Goal: Information Seeking & Learning: Understand process/instructions

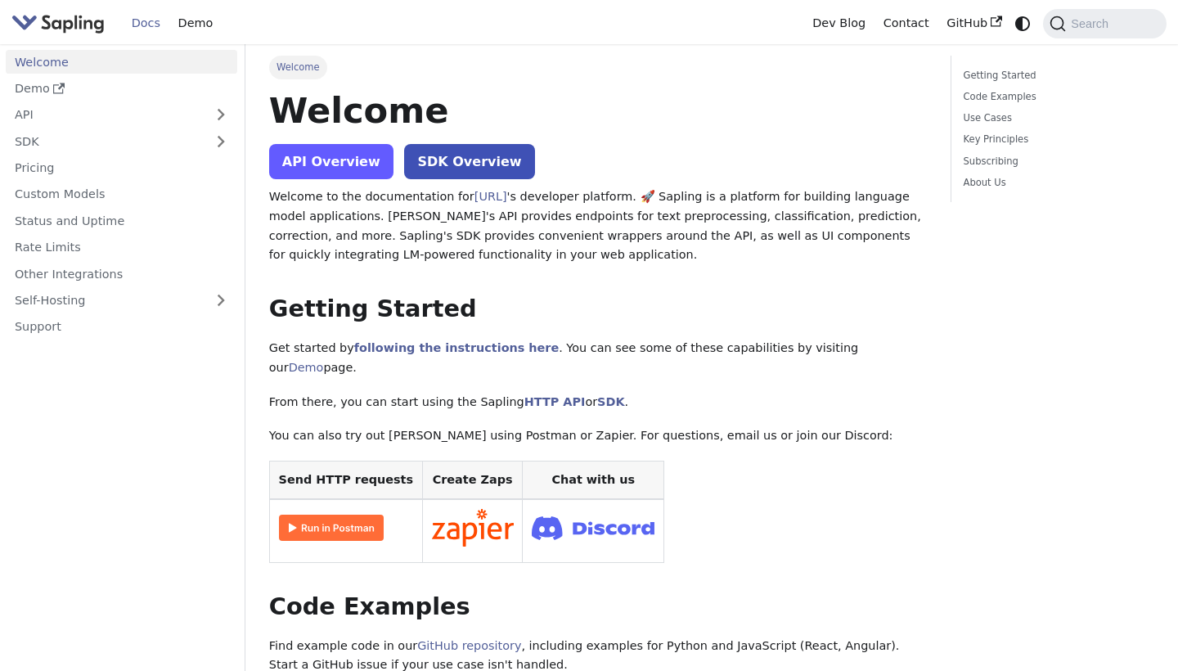
click at [317, 173] on link "API Overview" at bounding box center [331, 161] width 124 height 35
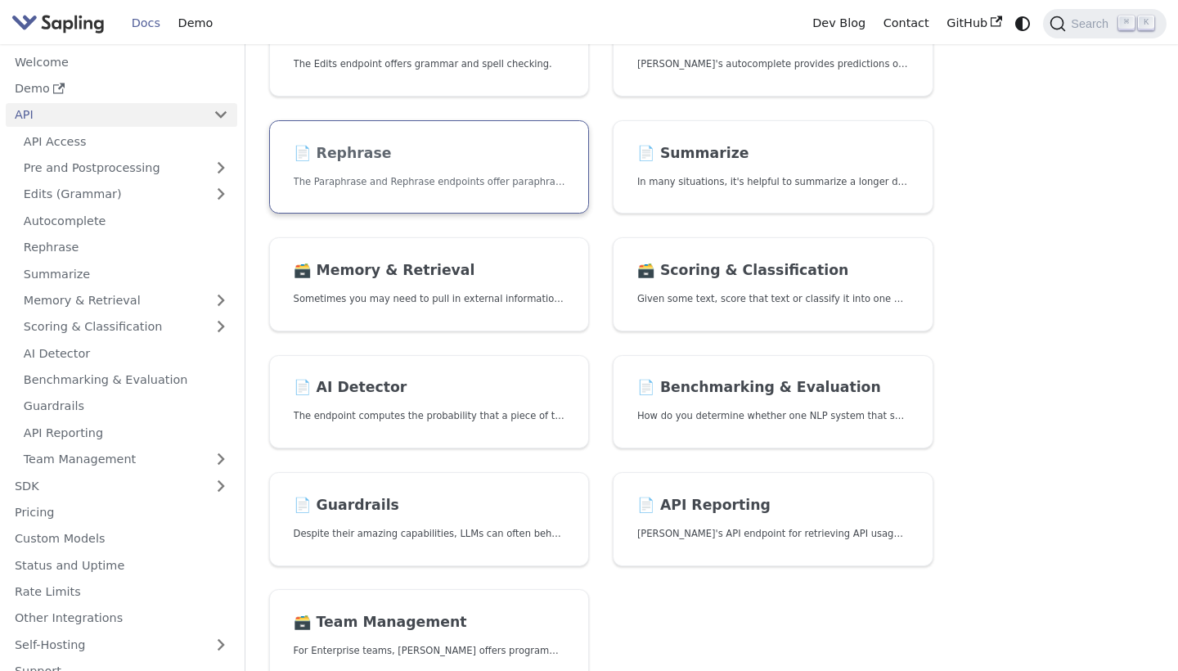
scroll to position [323, 0]
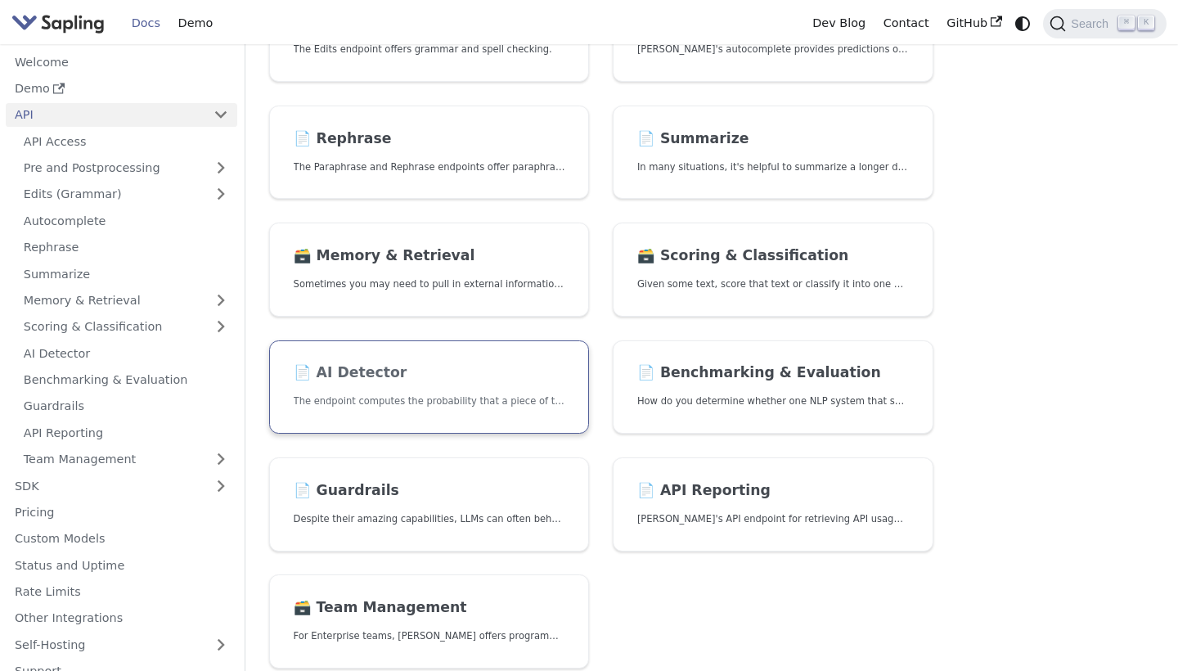
click at [490, 382] on link "📄️ AI Detector The endpoint computes the probability that a piece of text is AI…" at bounding box center [429, 387] width 321 height 94
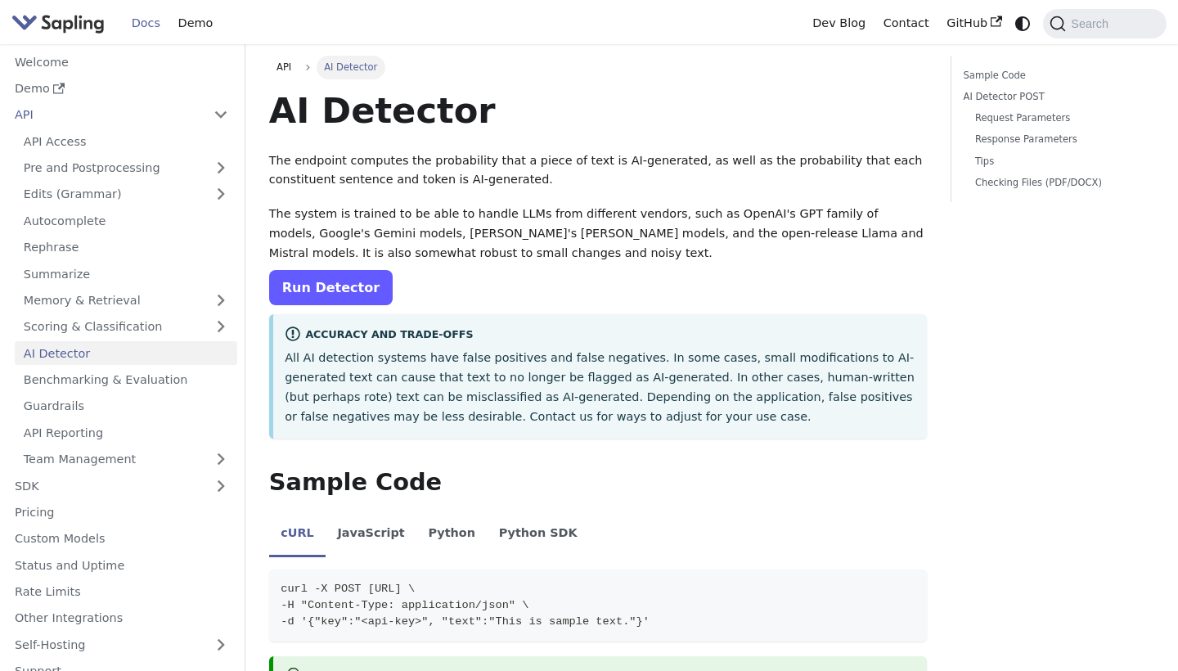
click at [307, 277] on link "Run Detector" at bounding box center [331, 287] width 124 height 35
